Goal: Task Accomplishment & Management: Complete application form

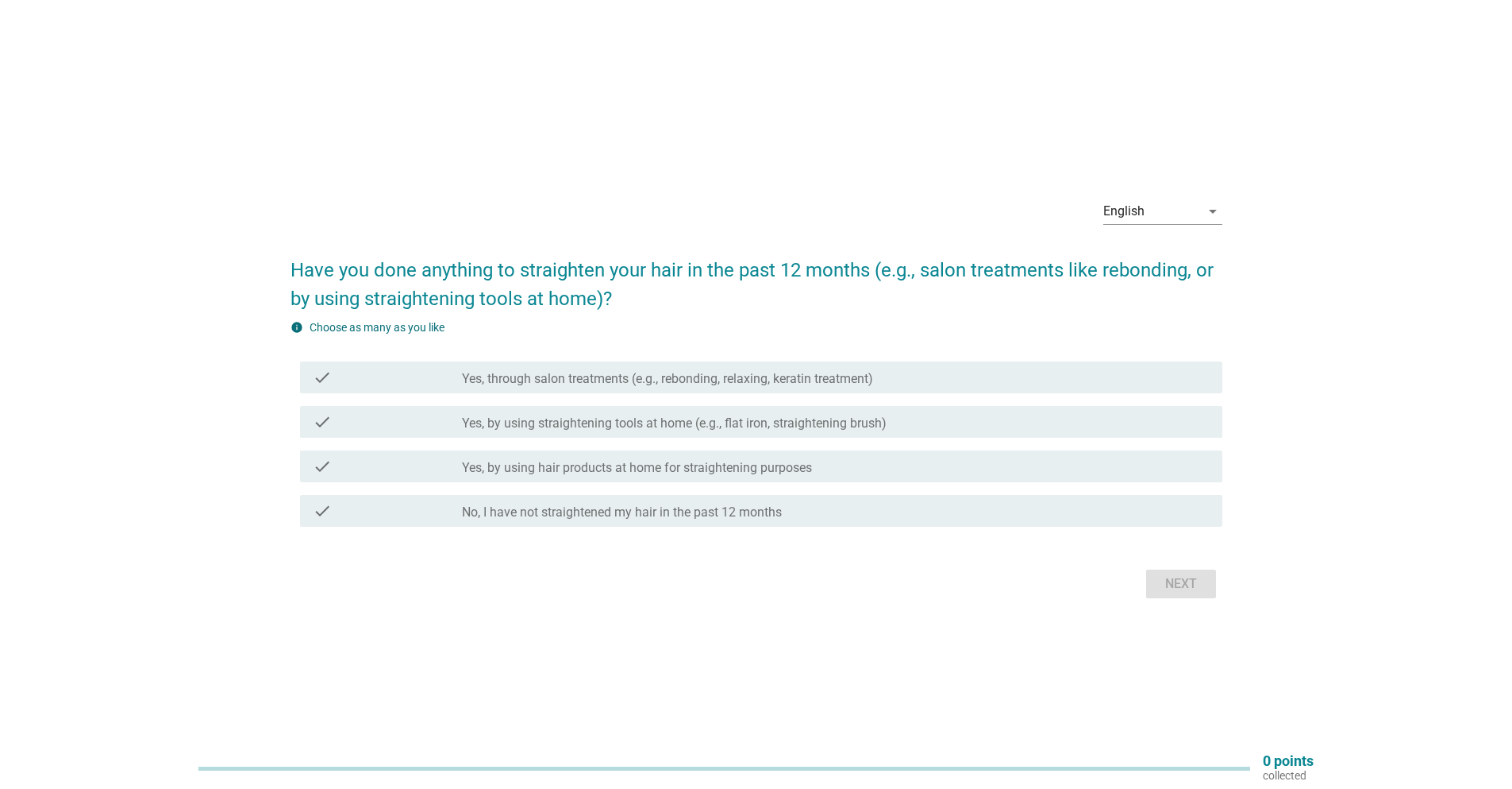
click at [547, 518] on label "No, I have not straightened my hair in the past 12 months" at bounding box center [621, 512] width 319 height 16
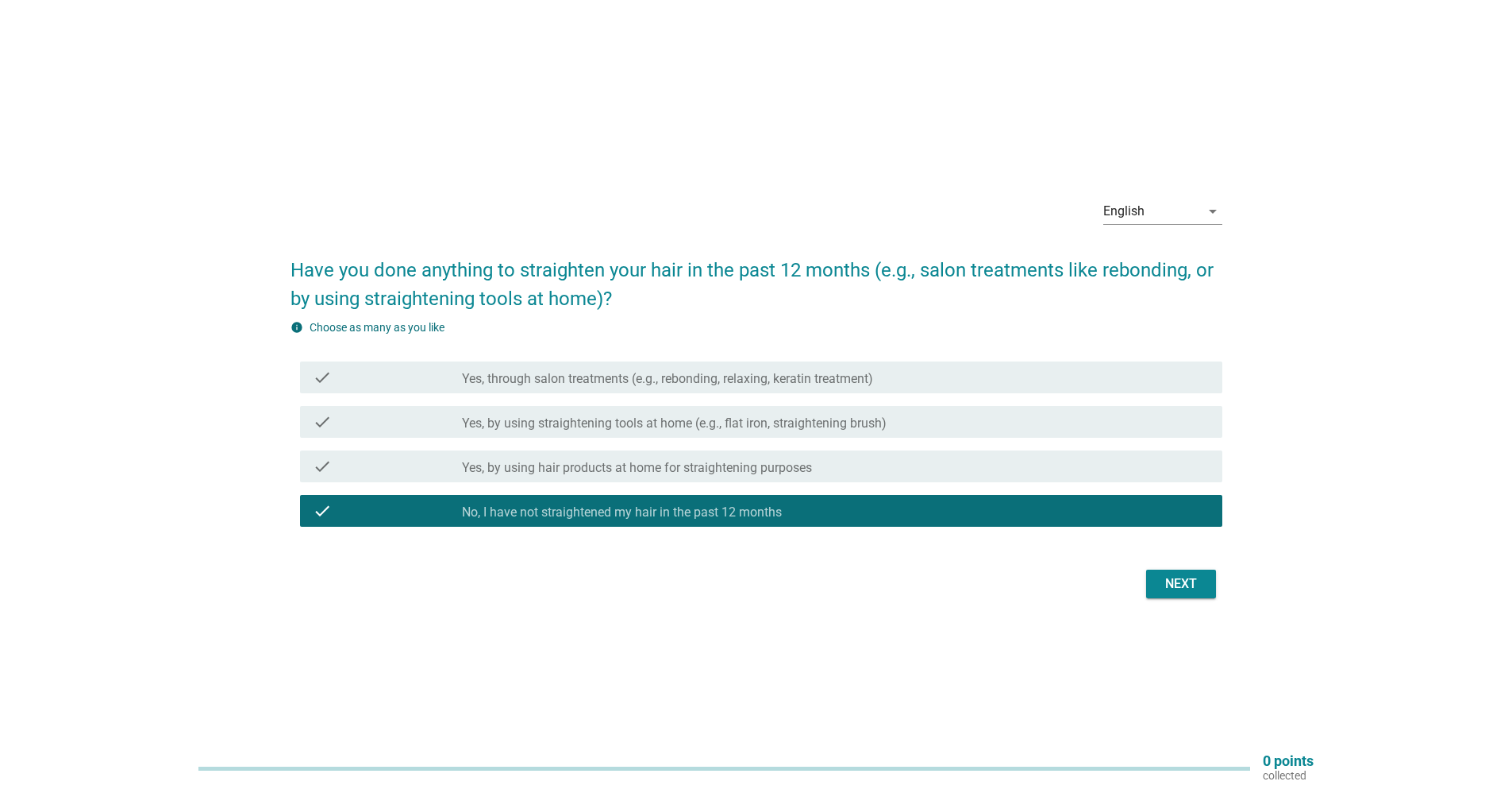
click at [1155, 586] on button "Next" at bounding box center [1181, 583] width 70 height 28
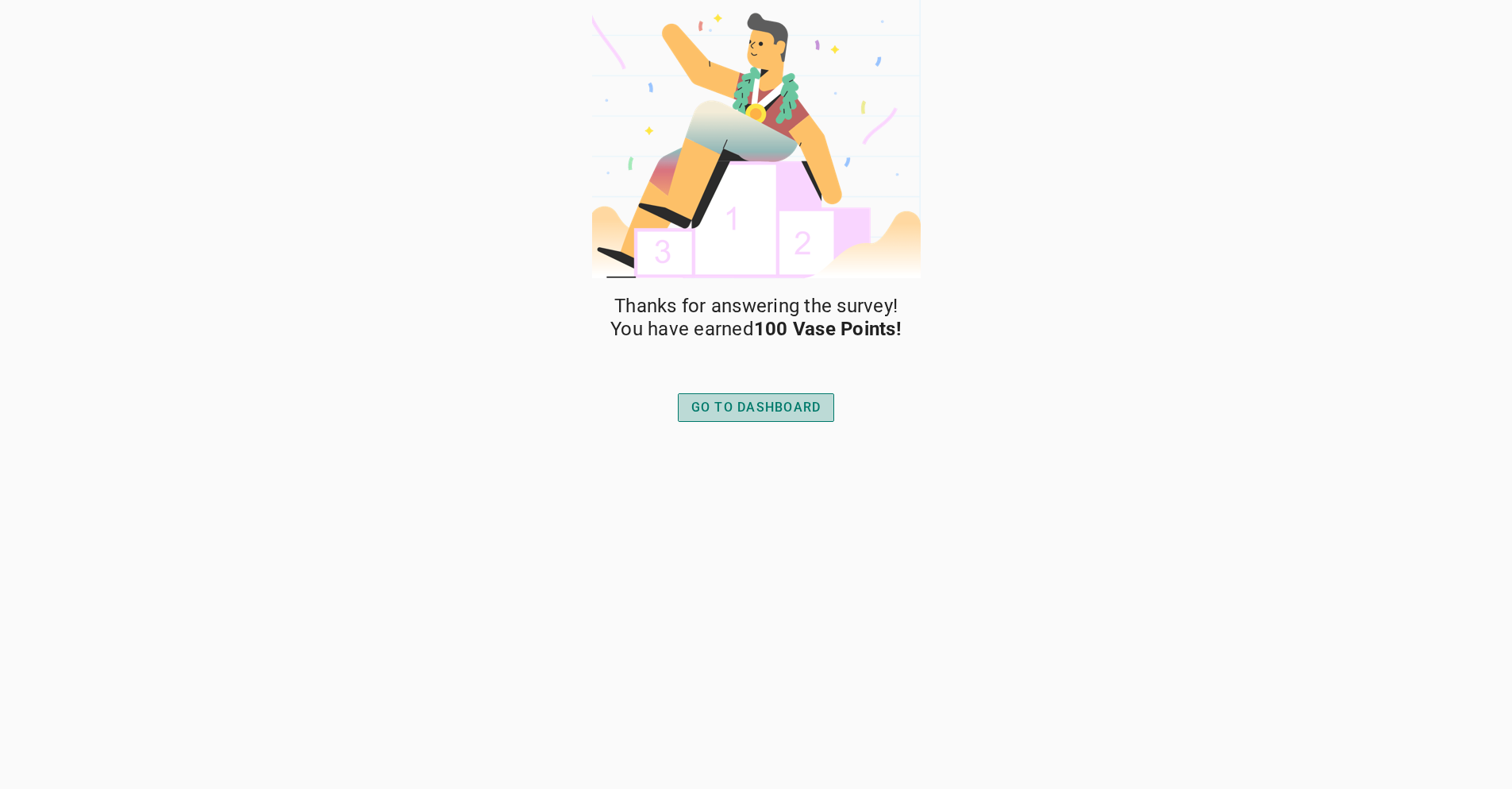
click at [749, 411] on div "GO TO DASHBOARD" at bounding box center [756, 407] width 130 height 19
click at [801, 411] on div "GO TO DASHBOARD" at bounding box center [756, 407] width 130 height 19
